Goal: Use online tool/utility: Utilize a website feature to perform a specific function

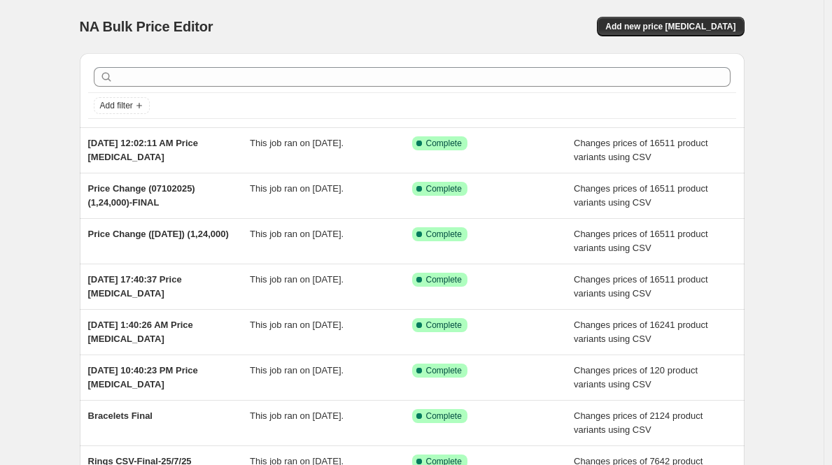
click at [399, 26] on div "NA Bulk Price Editor" at bounding box center [240, 27] width 320 height 20
click at [518, 25] on div "Add new price [MEDICAL_DATA]" at bounding box center [578, 27] width 334 height 20
